Goal: Task Accomplishment & Management: Manage account settings

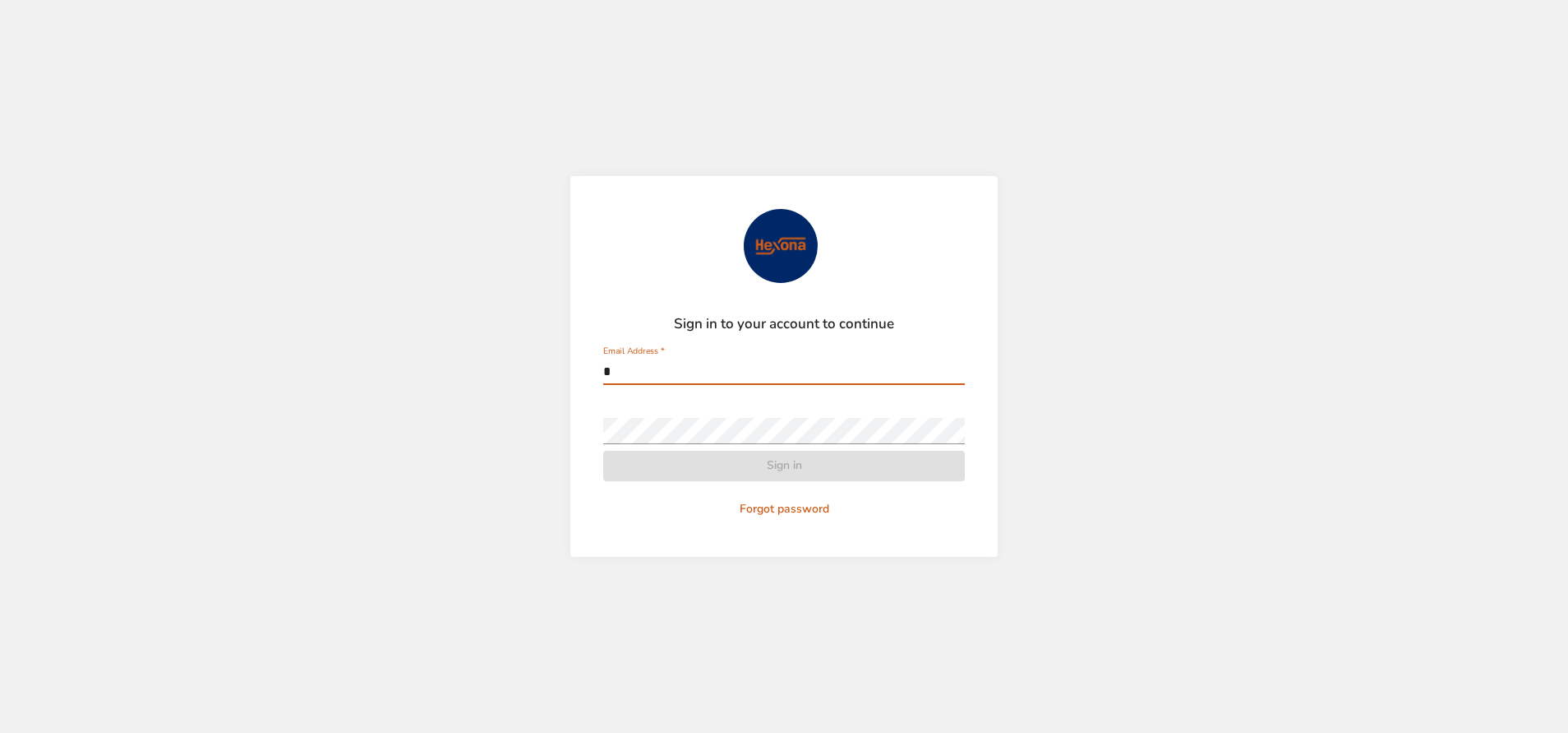
type input "**********"
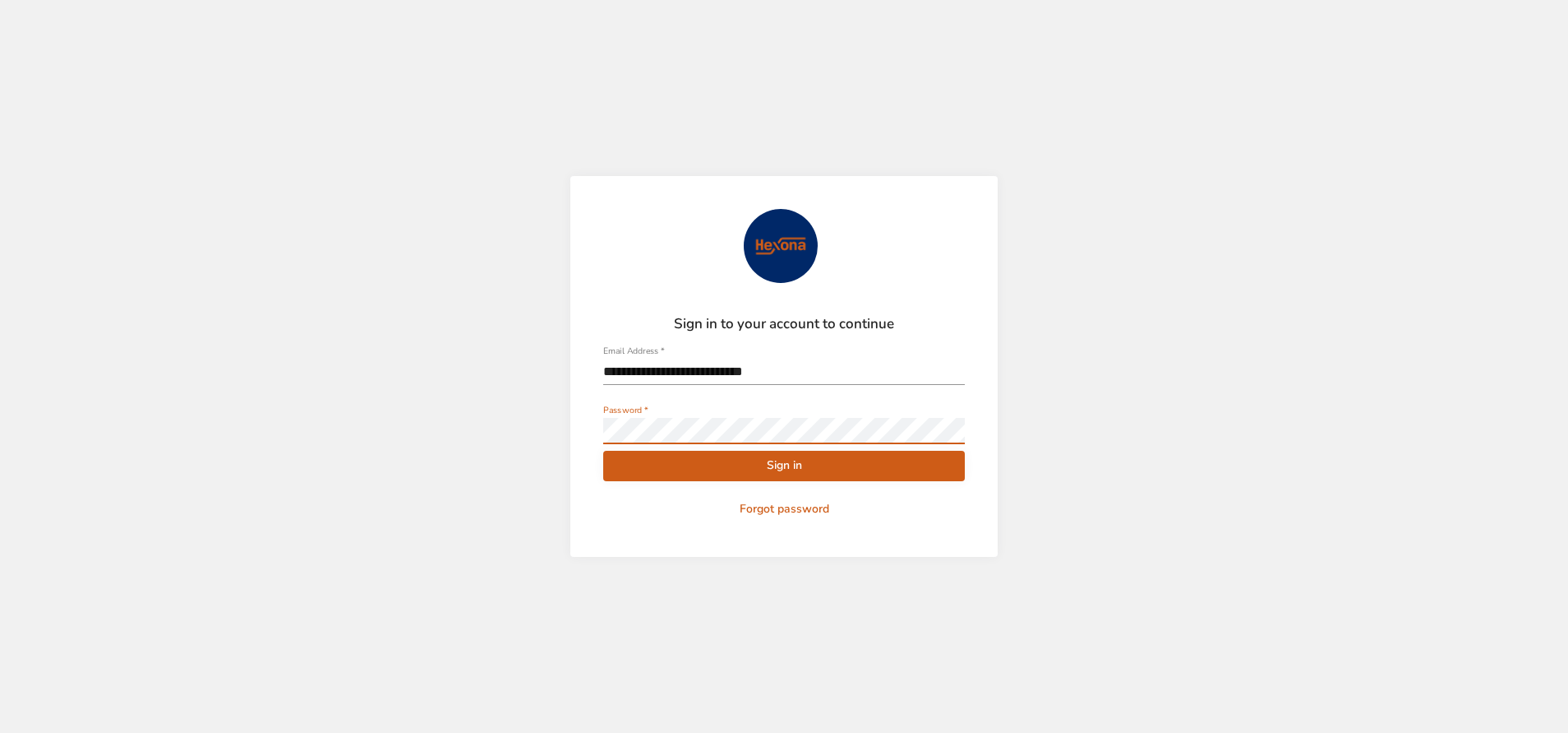
click at [603, 451] on button "Sign in" at bounding box center [783, 466] width 362 height 31
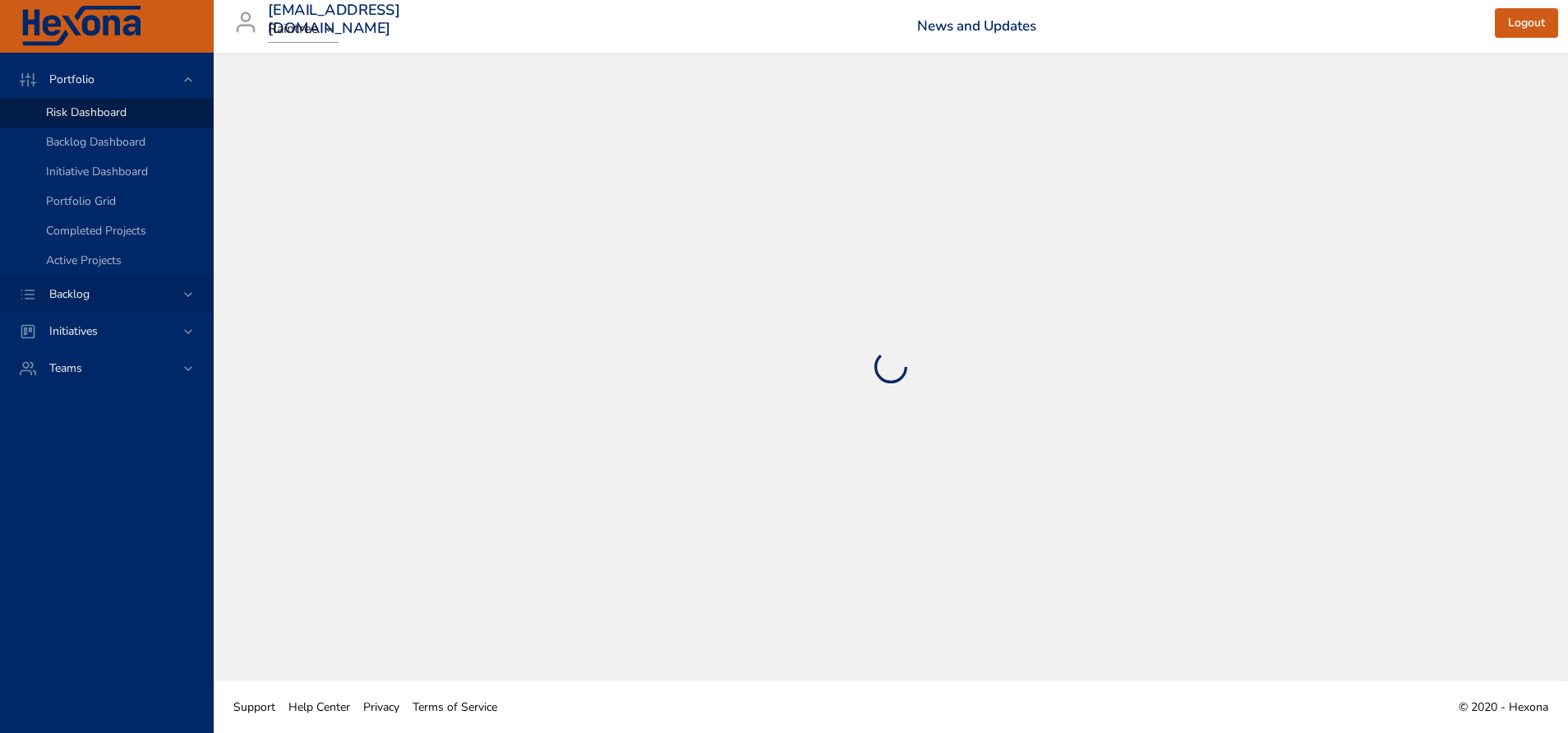
click at [78, 293] on span "Backlog" at bounding box center [69, 294] width 66 height 16
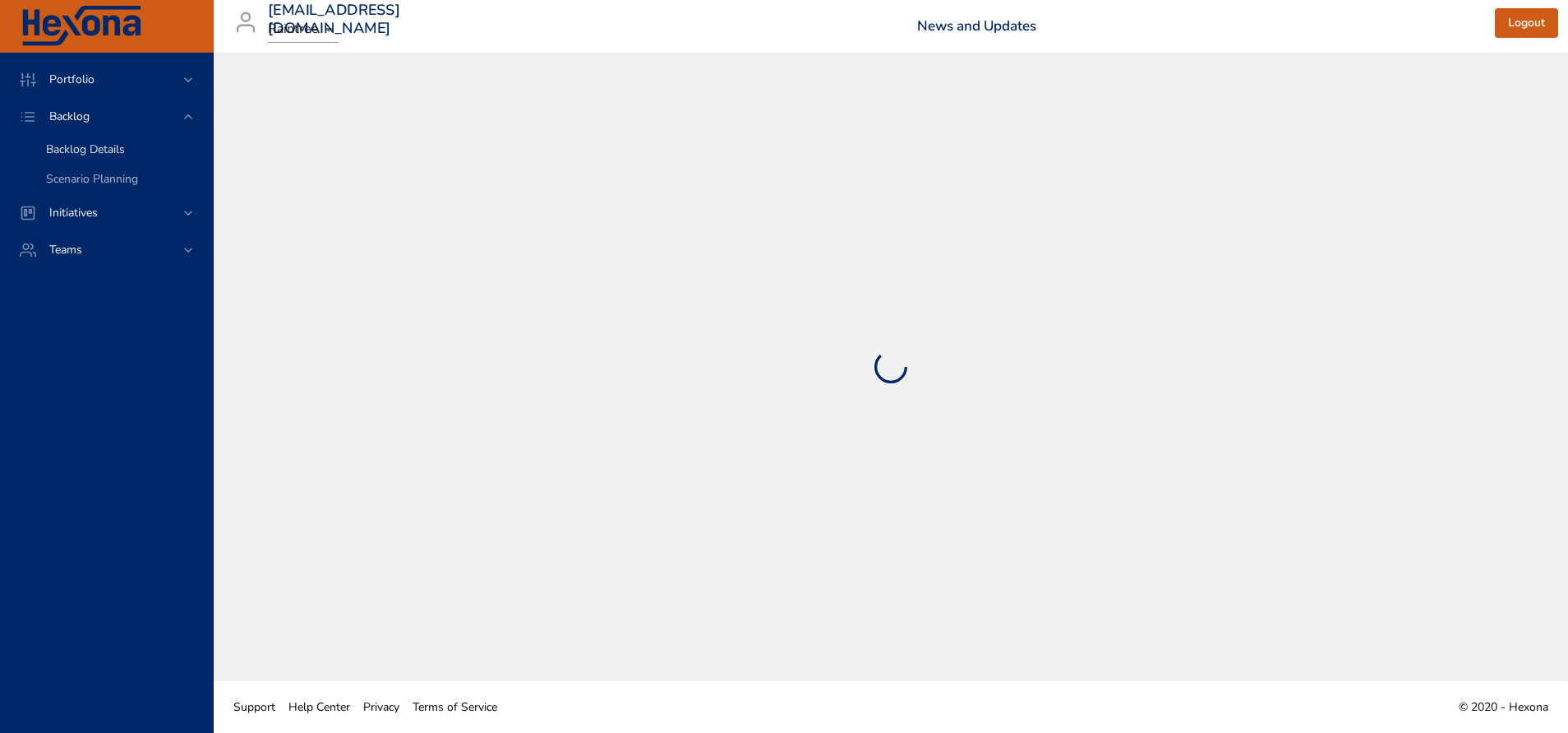
click at [114, 144] on span "Backlog Details" at bounding box center [85, 149] width 78 height 16
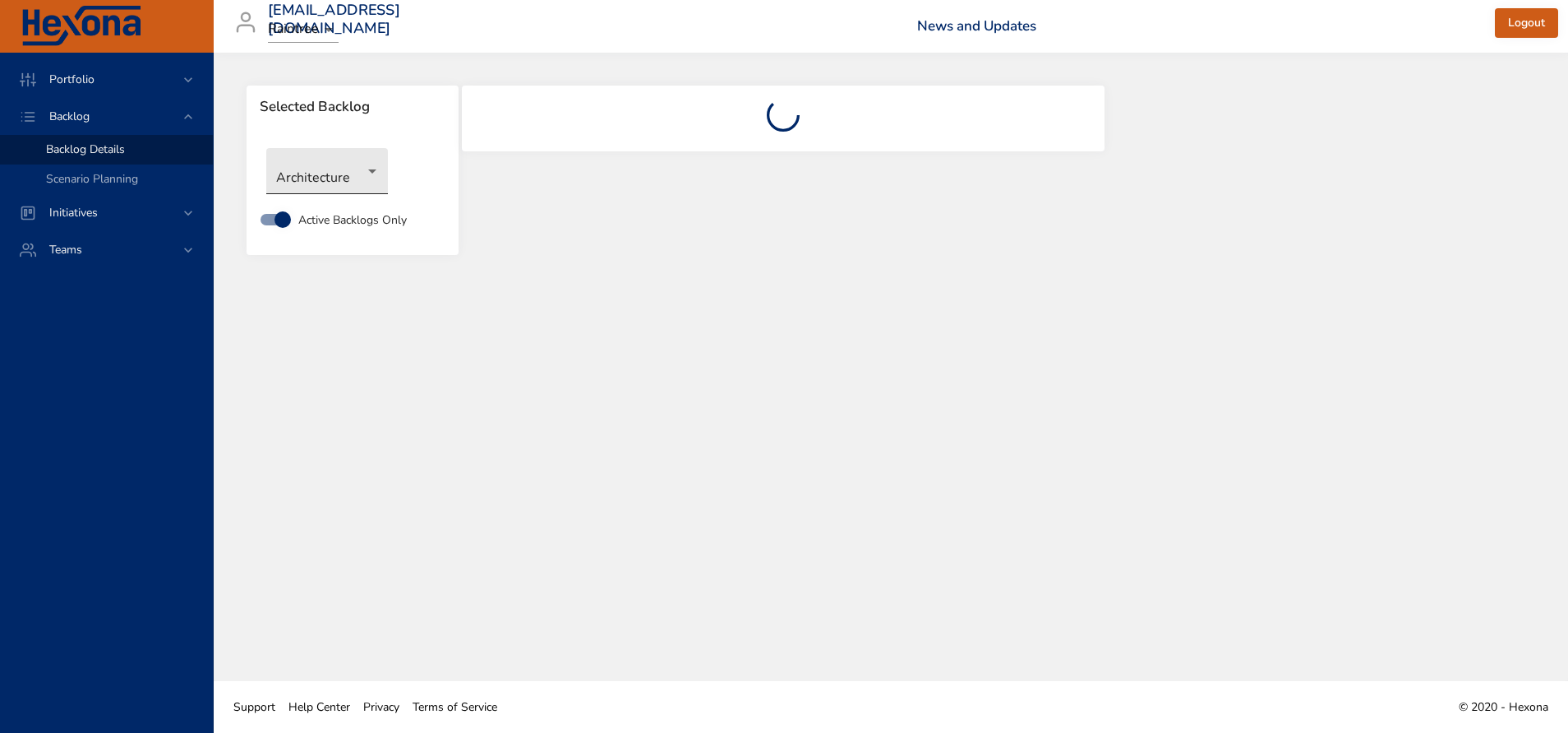
click at [339, 186] on body "Portfolio Backlog Backlog Details Scenario Planning Initiatives Teams [EMAIL_AD…" at bounding box center [784, 366] width 1568 height 733
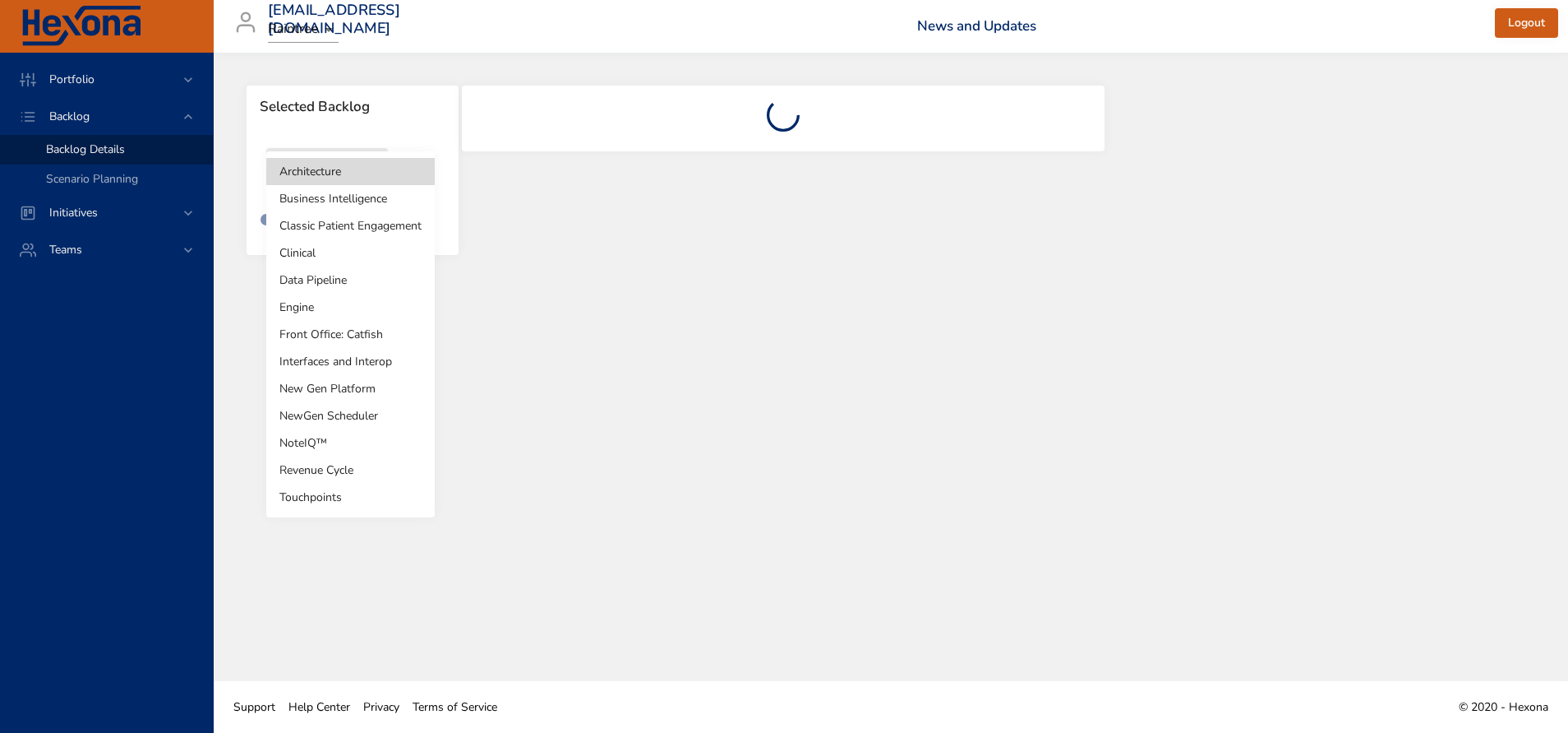
click at [345, 200] on li "Business Intelligence" at bounding box center [350, 198] width 168 height 27
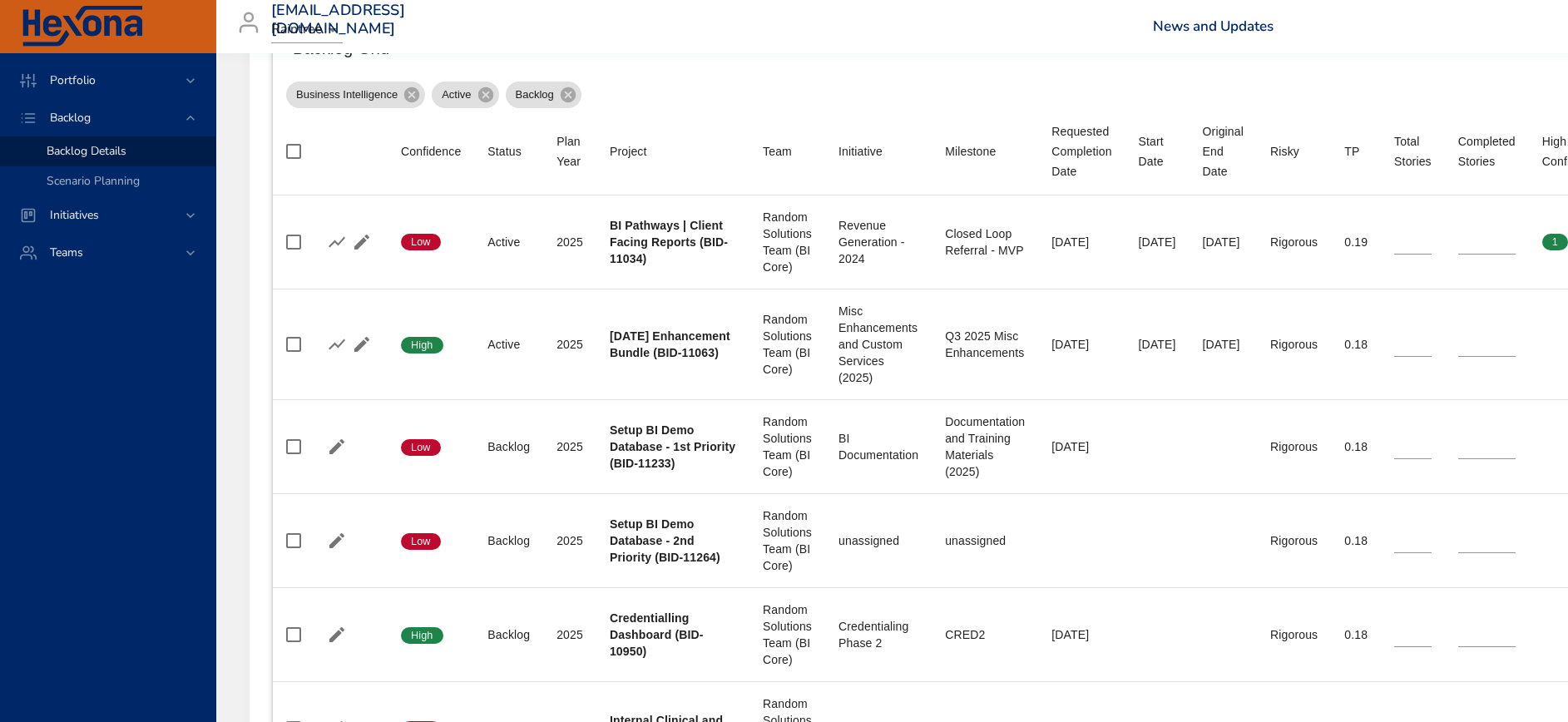
scroll to position [500, 0]
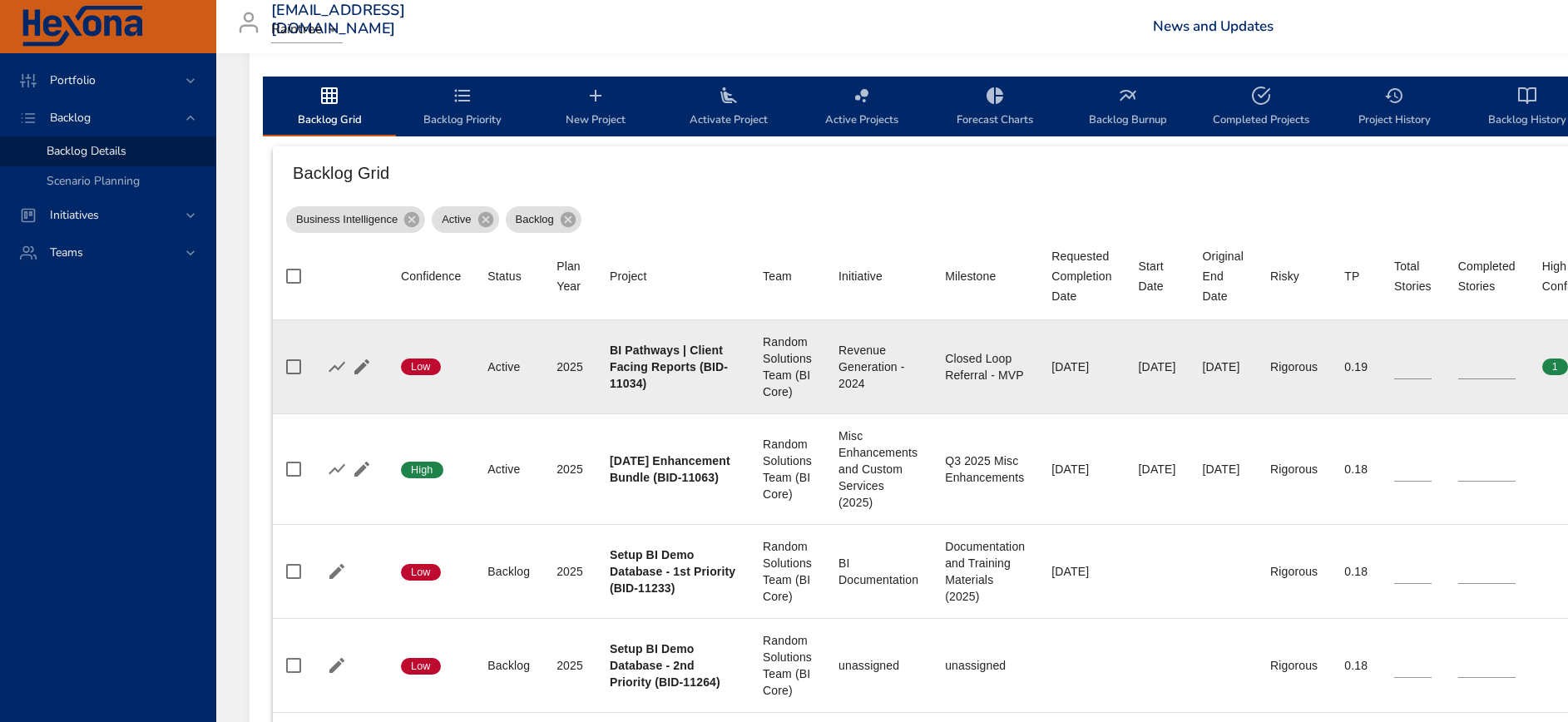
type input "**"
type input "*"
type input "**"
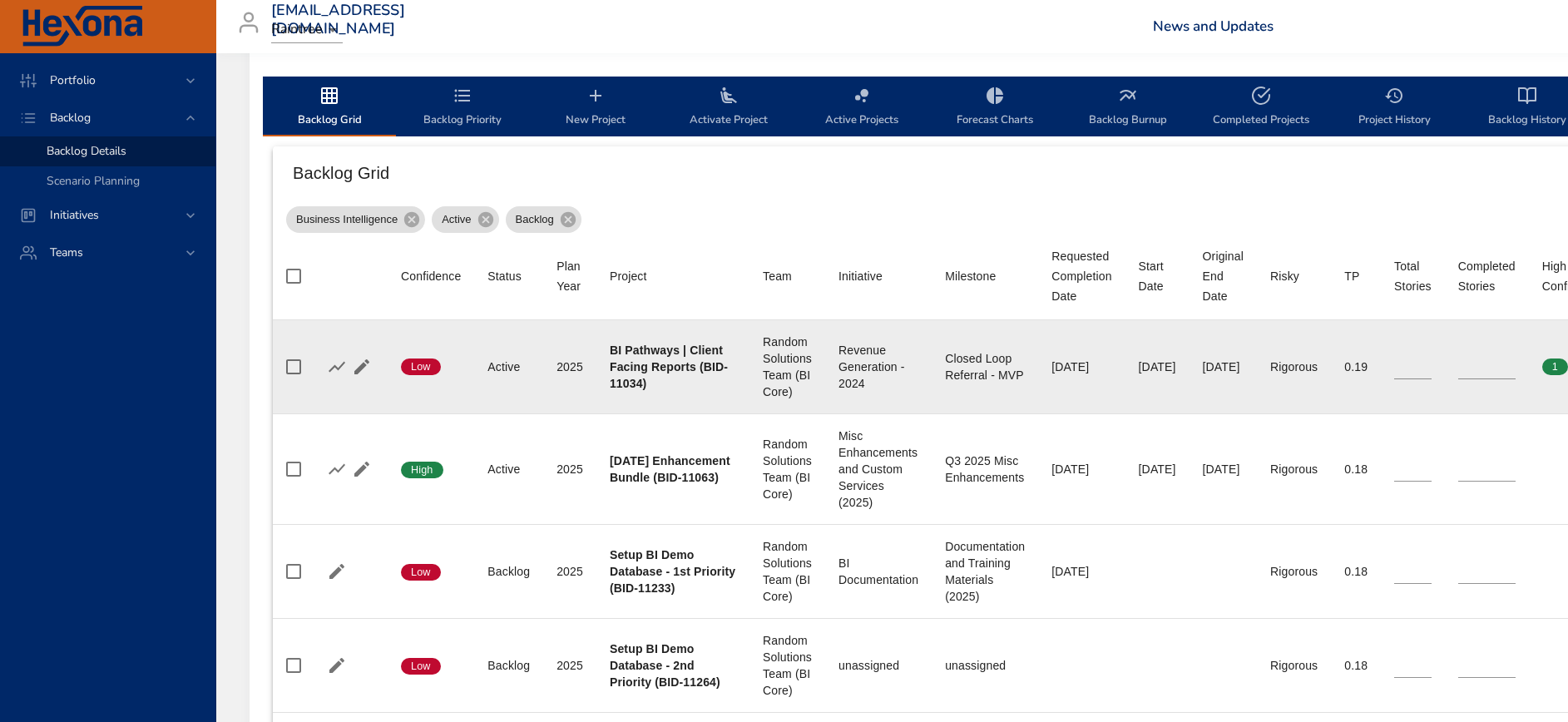
type input "**"
type input "*"
type input "**"
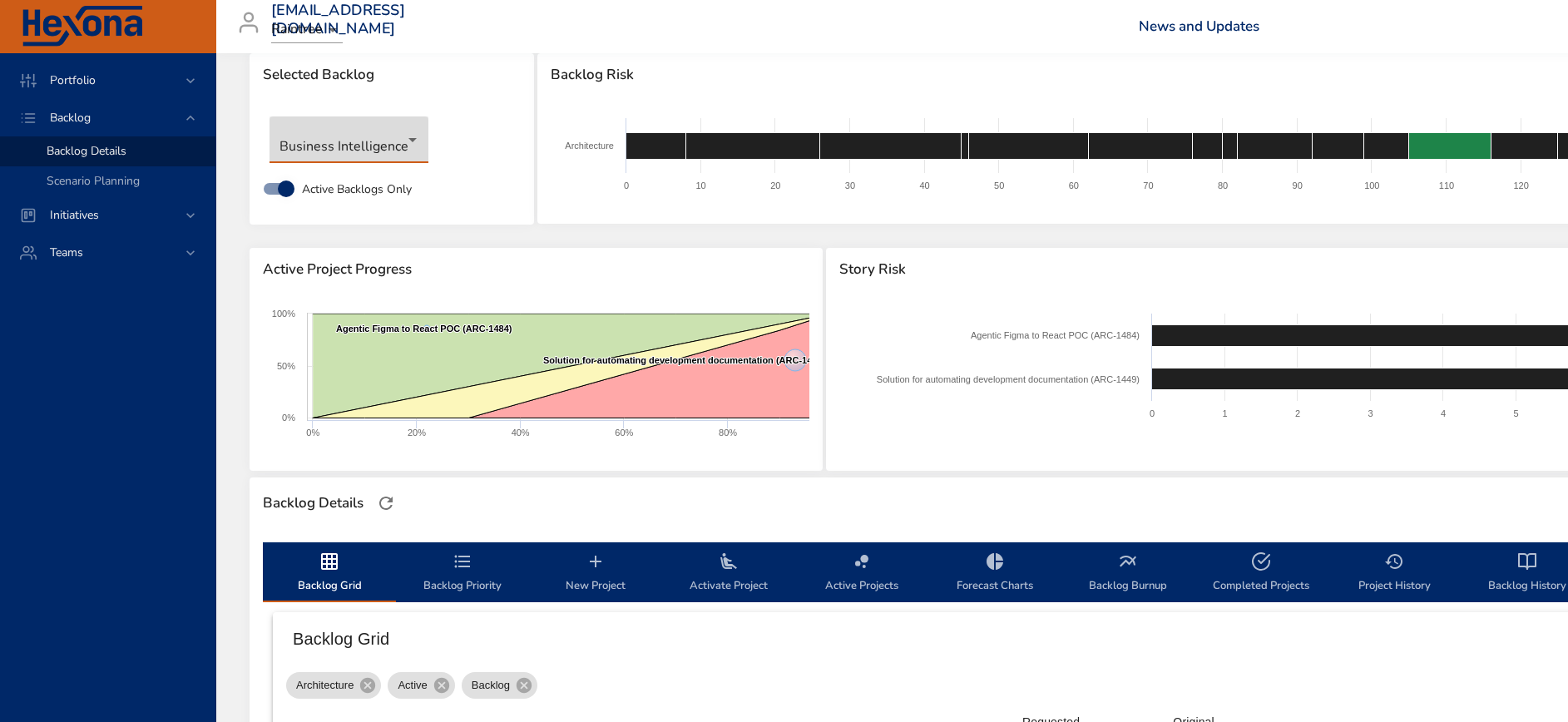
scroll to position [0, 0]
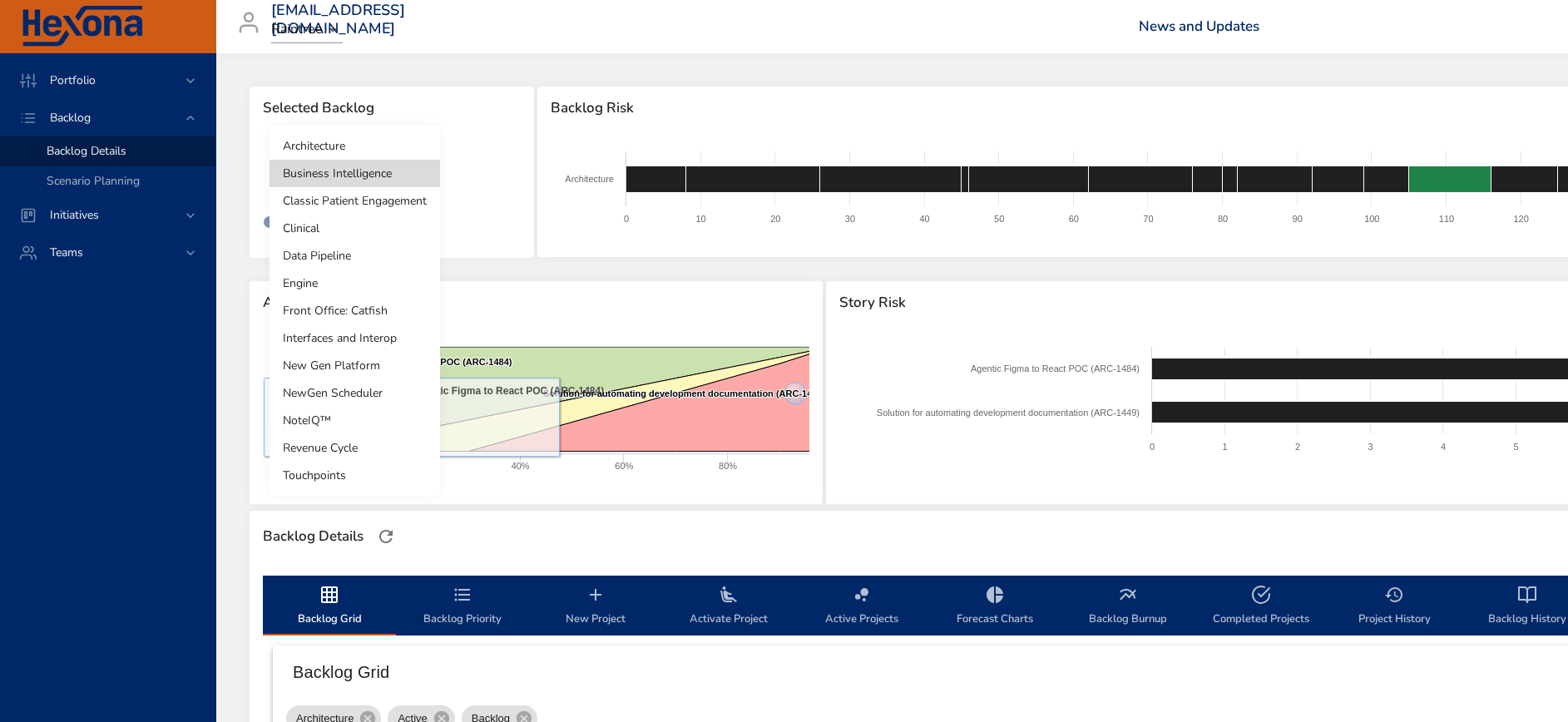
click at [384, 185] on body "Portfolio Backlog Backlog Details Scenario Planning Initiatives Teams [EMAIL_AD…" at bounding box center [784, 361] width 1568 height 722
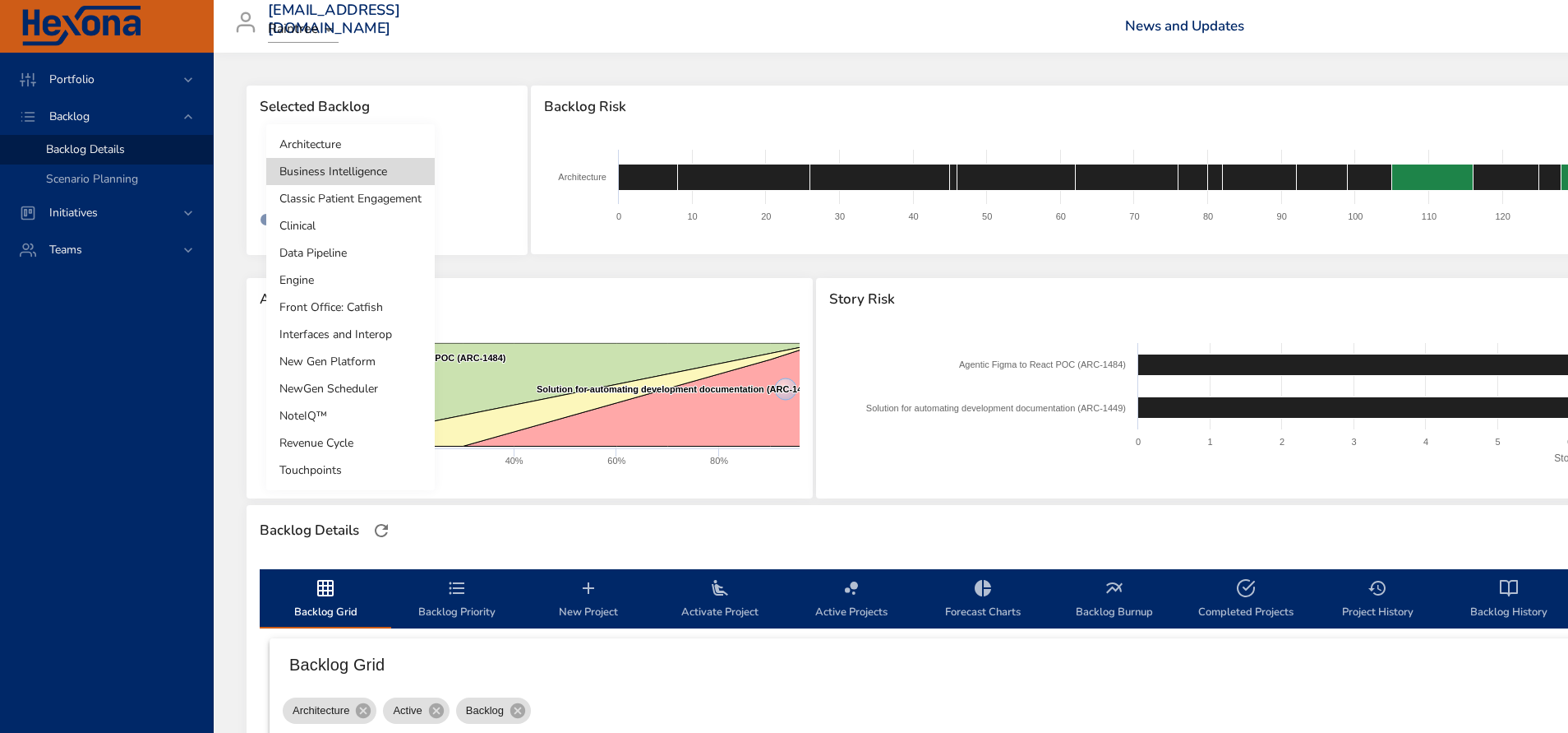
click at [353, 177] on li "Business Intelligence" at bounding box center [350, 171] width 168 height 27
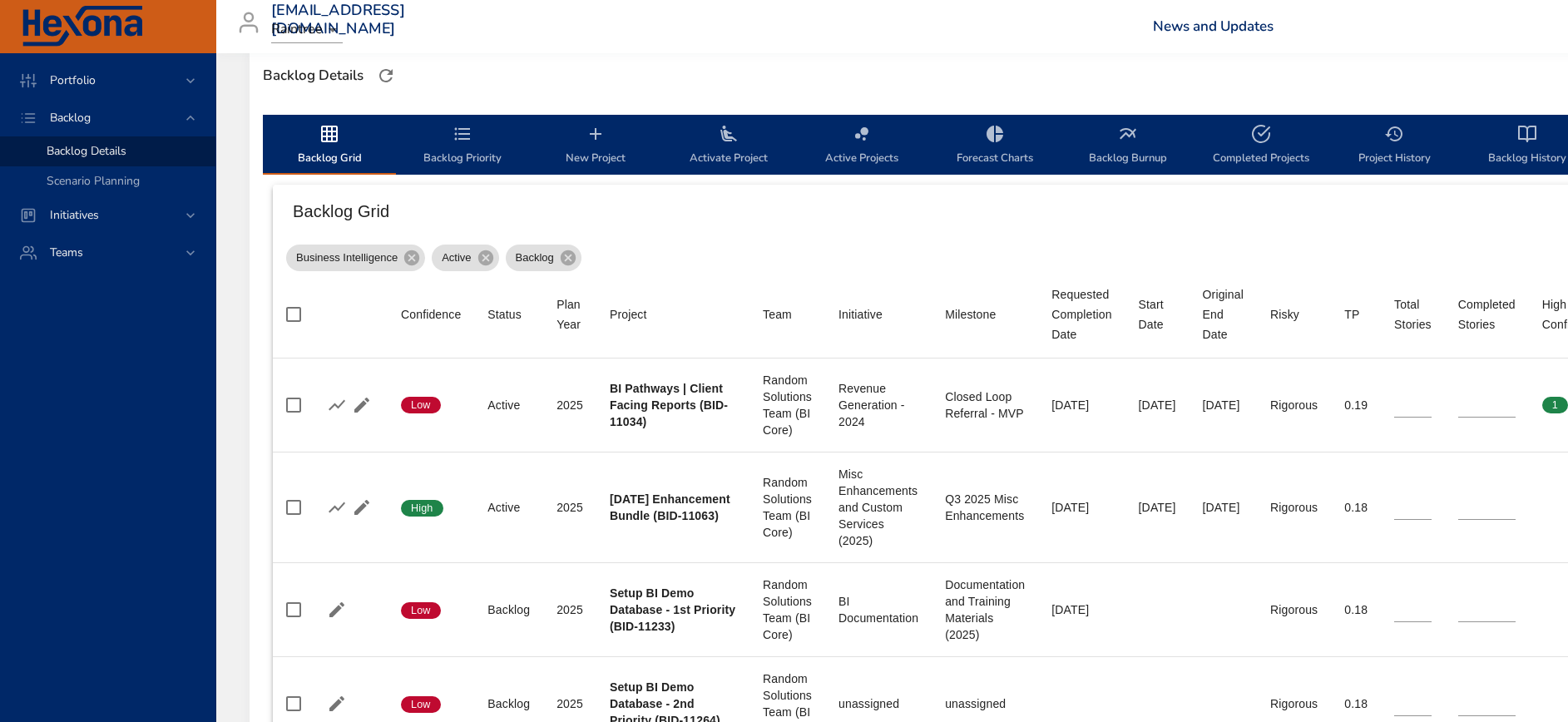
scroll to position [500, 0]
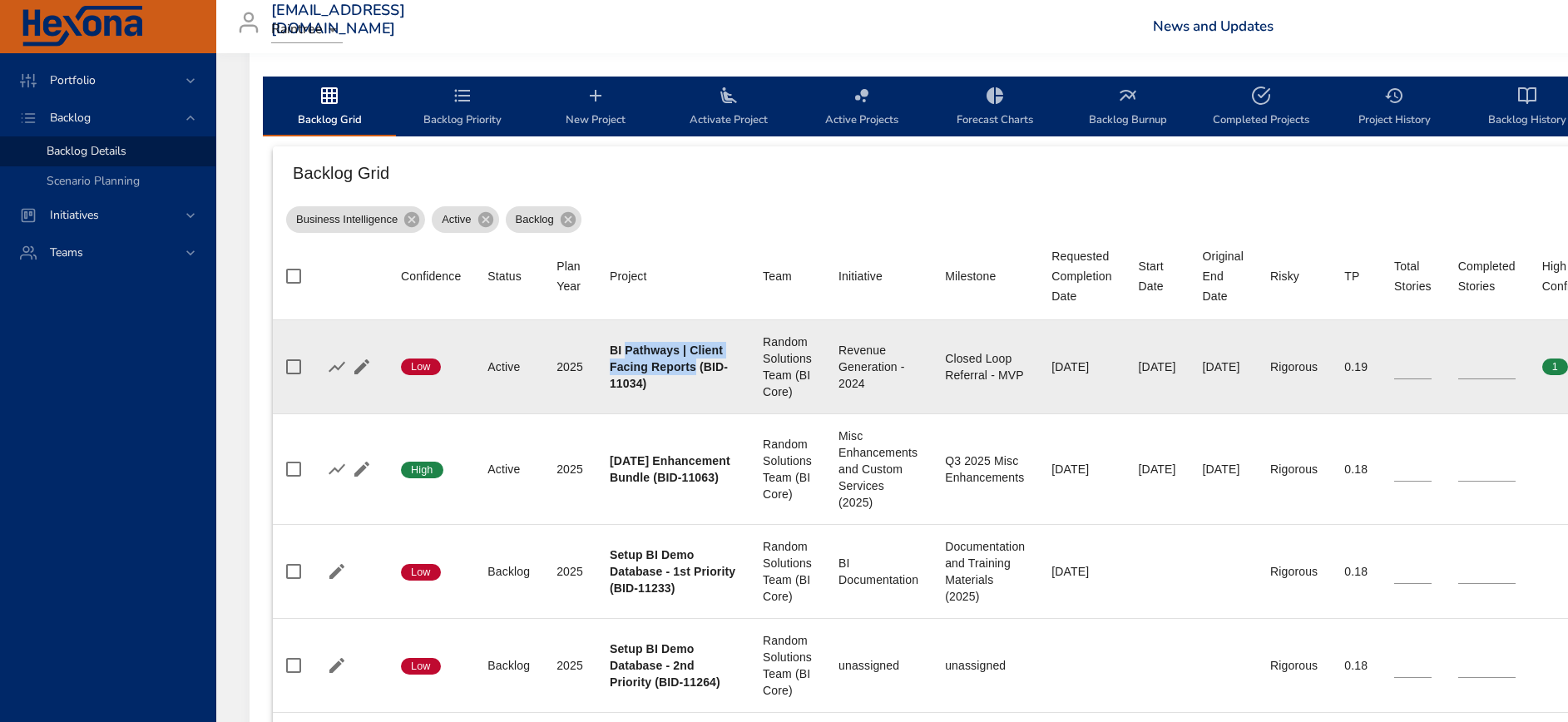
drag, startPoint x: 624, startPoint y: 338, endPoint x: 652, endPoint y: 380, distance: 50.5
click at [652, 380] on b "BI Pathways | Client Facing Reports (BID-11034)" at bounding box center [669, 366] width 118 height 46
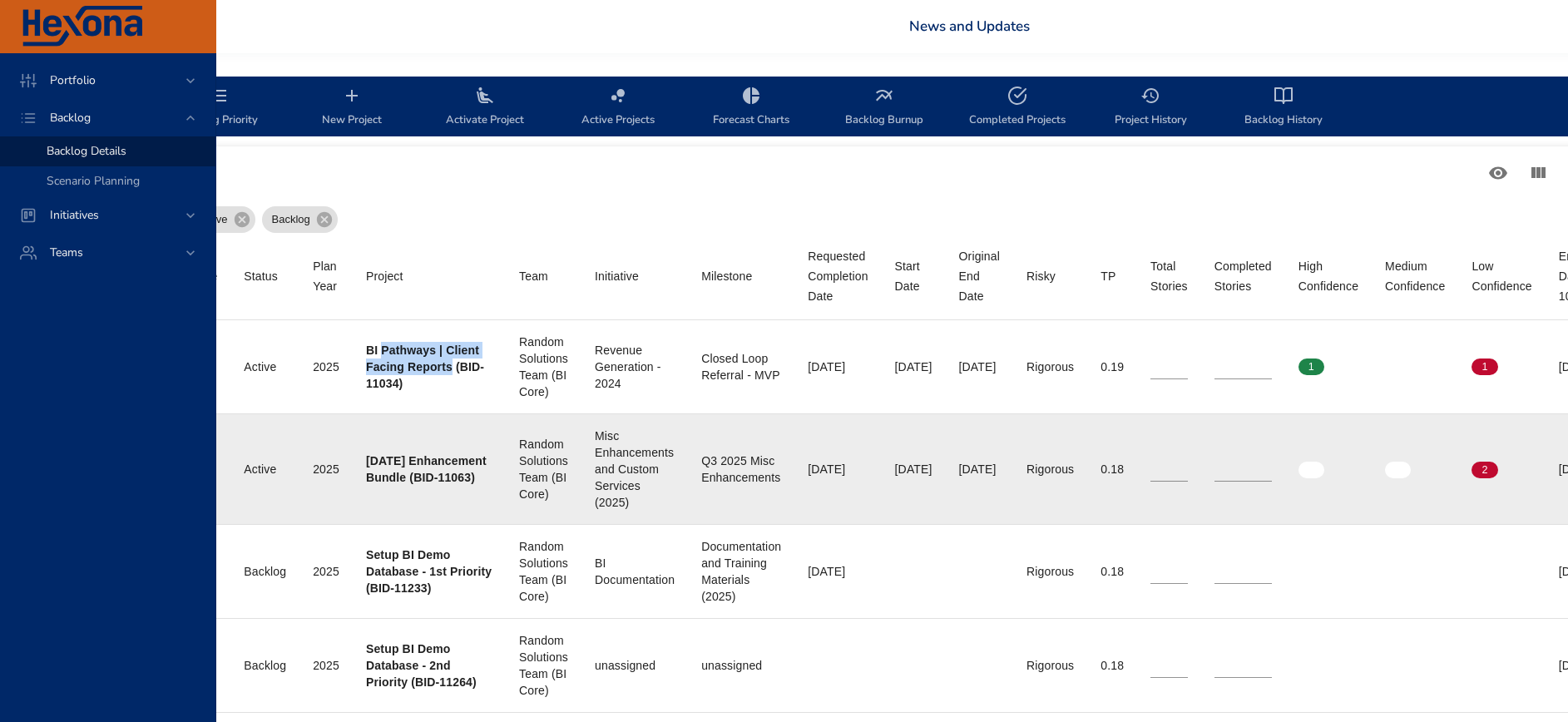
scroll to position [500, 242]
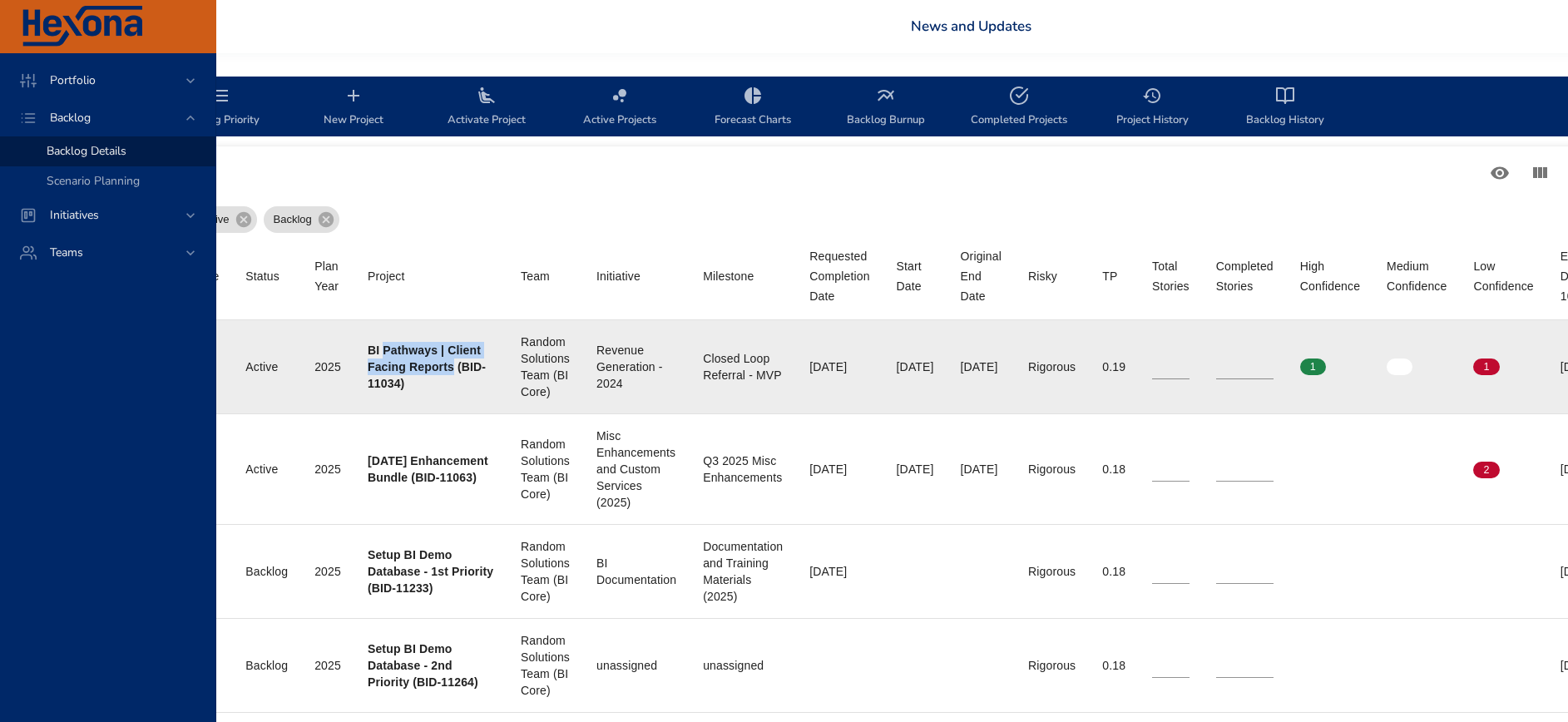
drag, startPoint x: 824, startPoint y: 368, endPoint x: 759, endPoint y: 362, distance: 65.3
click at [796, 362] on td "Requested Completion Date [DATE]" at bounding box center [839, 367] width 86 height 94
drag, startPoint x: 759, startPoint y: 362, endPoint x: 872, endPoint y: 372, distance: 113.4
click at [897, 372] on div "[DATE]" at bounding box center [915, 367] width 38 height 17
drag, startPoint x: 854, startPoint y: 367, endPoint x: 917, endPoint y: 367, distance: 63.0
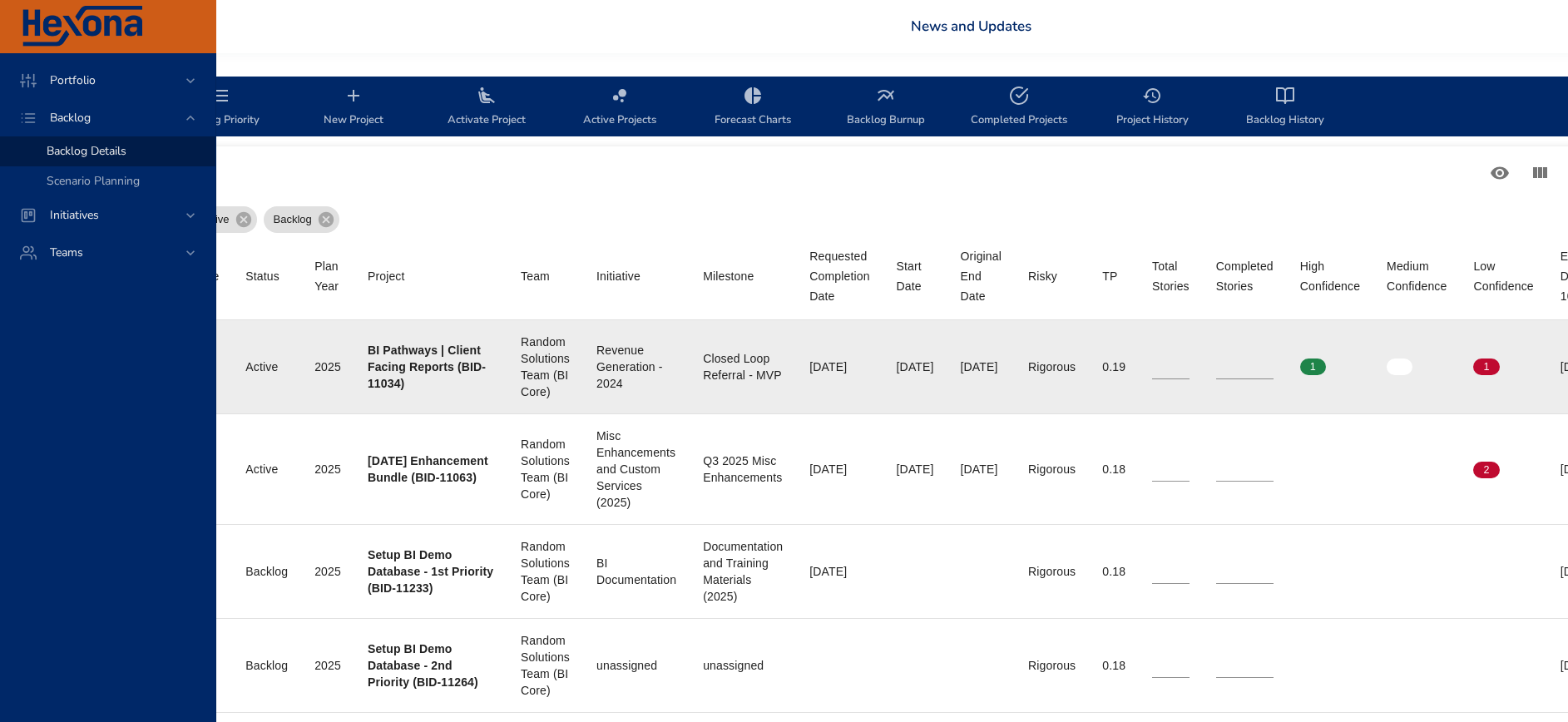
click at [917, 367] on td "Start Date [DATE]" at bounding box center [915, 367] width 64 height 94
drag, startPoint x: 917, startPoint y: 367, endPoint x: 972, endPoint y: 371, distance: 55.1
click at [972, 371] on div "[DATE]" at bounding box center [981, 367] width 41 height 17
drag, startPoint x: 936, startPoint y: 364, endPoint x: 1006, endPoint y: 363, distance: 70.0
click at [1006, 363] on td "Original End Date [DATE]" at bounding box center [981, 367] width 67 height 94
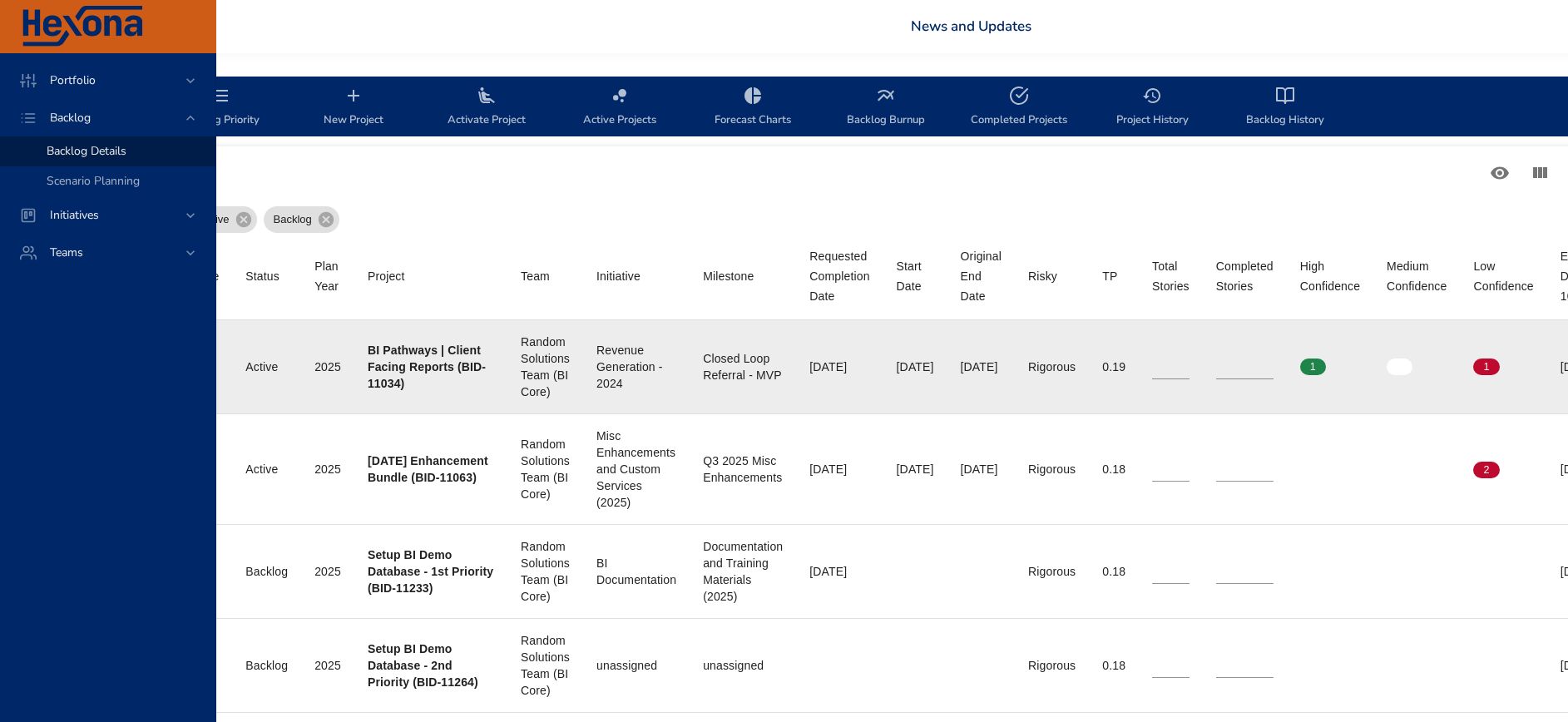
drag, startPoint x: 1006, startPoint y: 363, endPoint x: 1059, endPoint y: 367, distance: 53.2
click at [1059, 367] on div "Rigorous" at bounding box center [1052, 367] width 47 height 17
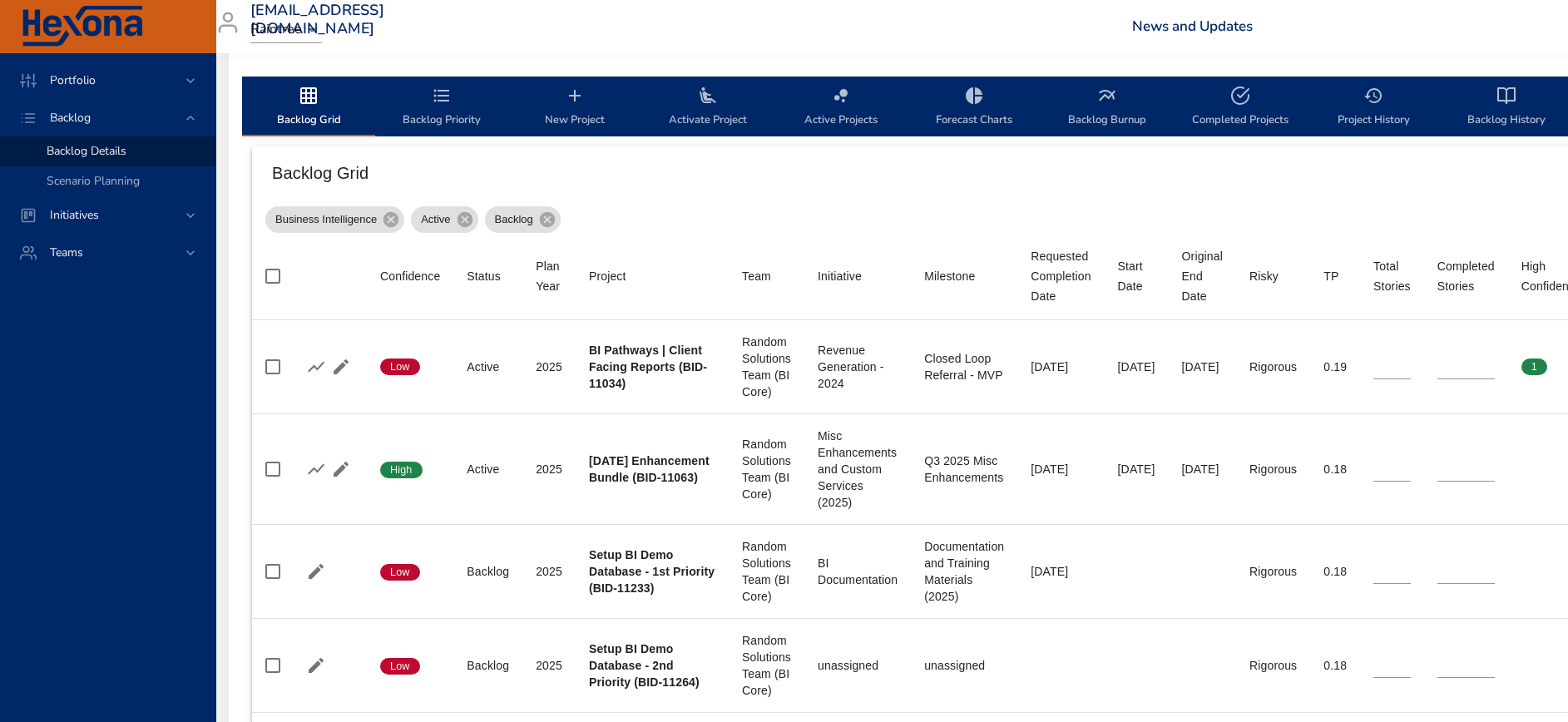
scroll to position [500, 0]
